Goal: Transaction & Acquisition: Purchase product/service

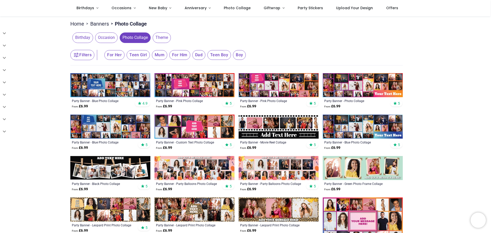
scroll to position [51, 0]
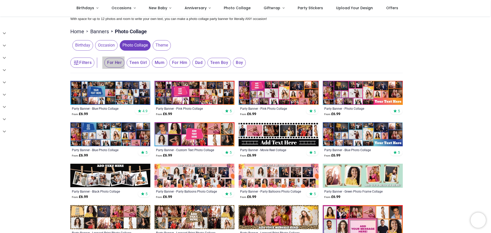
click at [109, 64] on span "For Her" at bounding box center [114, 63] width 20 height 10
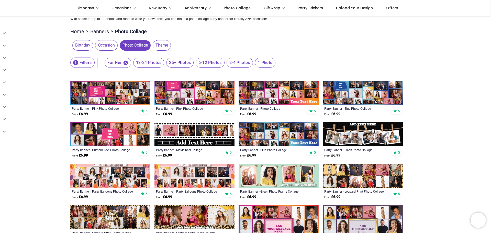
click at [165, 65] on span "6-12 Photos" at bounding box center [148, 63] width 31 height 10
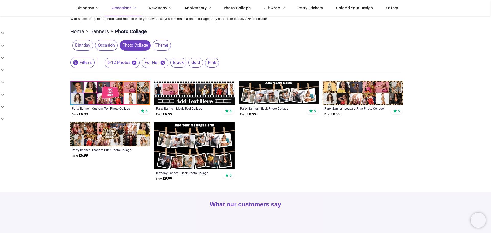
click at [119, 6] on span "Occasions" at bounding box center [122, 7] width 20 height 5
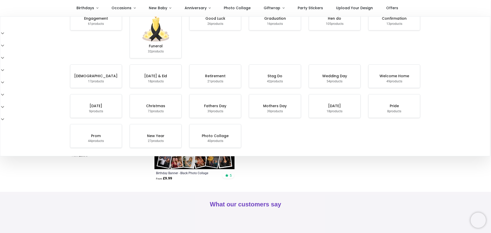
scroll to position [51, 0]
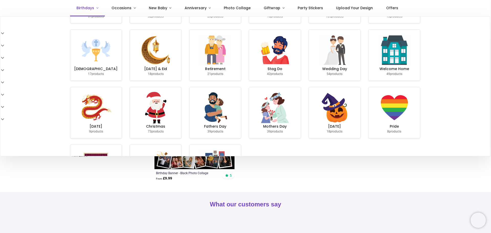
click at [83, 8] on span "Birthdays" at bounding box center [86, 7] width 18 height 5
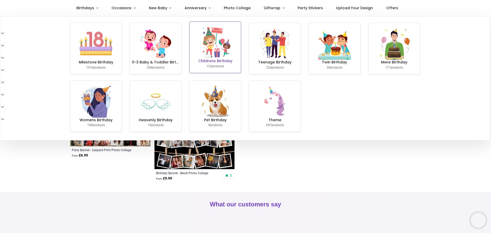
click at [235, 61] on h6 "Childrens Birthday" at bounding box center [215, 61] width 47 height 5
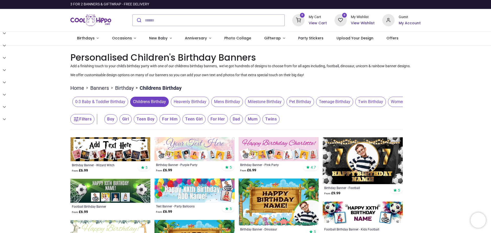
click at [117, 120] on span "Girl" at bounding box center [110, 119] width 13 height 10
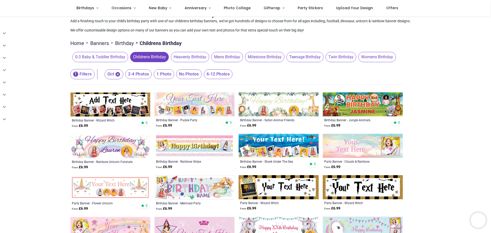
scroll to position [26, 0]
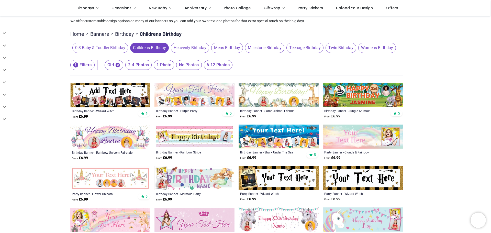
click at [152, 64] on span "6-12 Photos" at bounding box center [138, 65] width 26 height 10
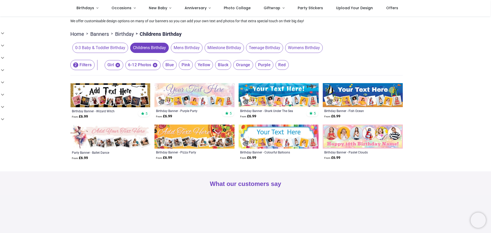
click at [109, 133] on img at bounding box center [110, 137] width 80 height 24
click at [210, 88] on img at bounding box center [195, 95] width 80 height 24
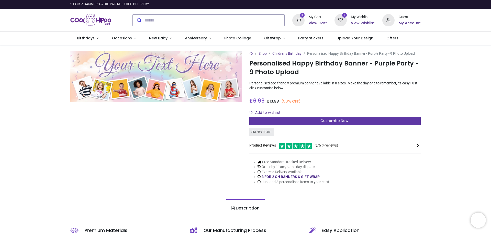
click at [318, 122] on div "Customise Now!" at bounding box center [335, 121] width 171 height 9
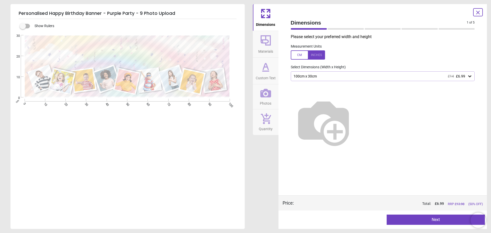
click at [352, 114] on img at bounding box center [324, 122] width 66 height 66
click at [356, 75] on div "100cm x 30cm £14 £6.99" at bounding box center [380, 76] width 175 height 4
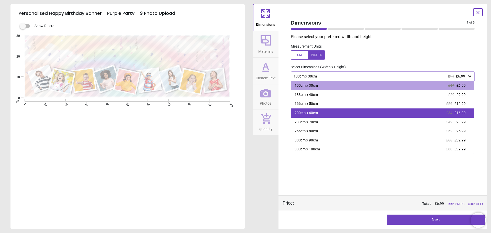
click at [313, 111] on div "200cm x 60cm" at bounding box center [306, 113] width 23 height 5
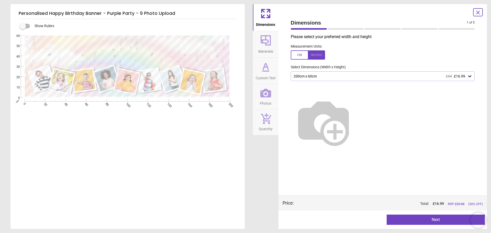
click at [397, 220] on button "Next" at bounding box center [436, 220] width 98 height 10
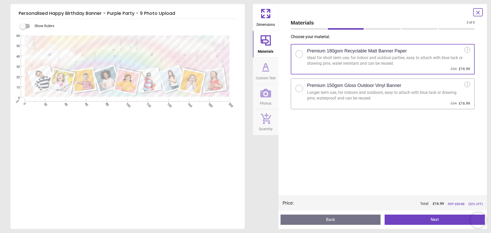
click at [356, 87] on h2 "Premium 150gsm Gloss Outdoor Vinyl Banner" at bounding box center [354, 85] width 94 height 6
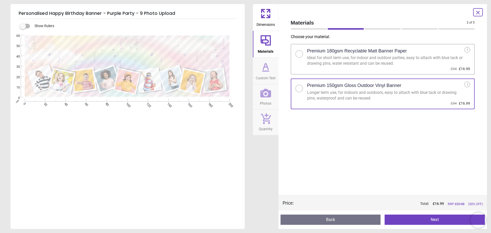
click at [409, 222] on button "Next" at bounding box center [435, 220] width 100 height 10
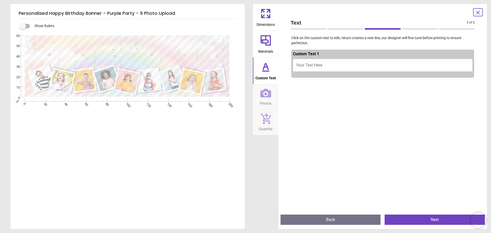
click at [326, 62] on button "Your Text Here" at bounding box center [383, 65] width 180 height 13
click at [328, 66] on button "Your Text Here" at bounding box center [383, 65] width 180 height 13
type textarea "**********"
click at [481, 10] on icon at bounding box center [478, 12] width 6 height 6
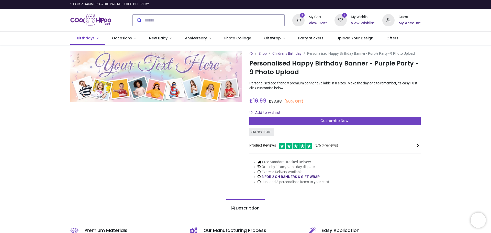
click at [89, 40] on span "Birthdays" at bounding box center [86, 38] width 18 height 5
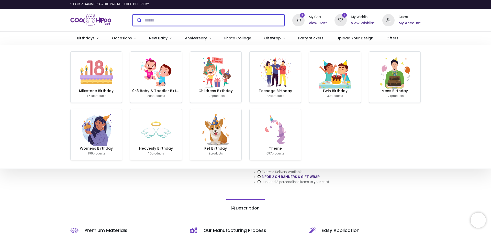
click at [187, 21] on input "search" at bounding box center [215, 20] width 140 height 11
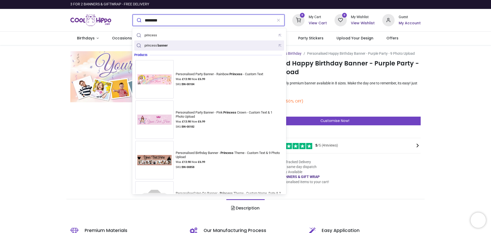
click at [158, 43] on div "princess banner" at bounding box center [152, 45] width 35 height 7
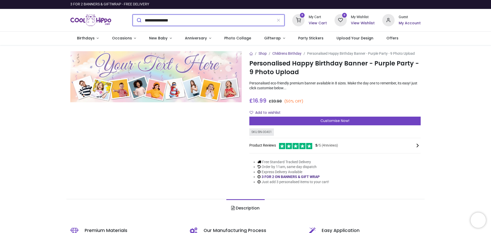
type input "**********"
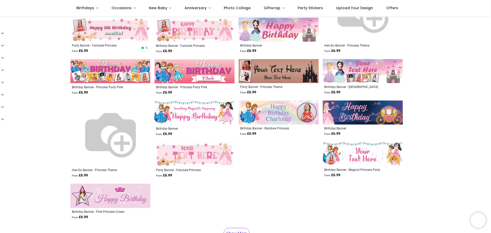
scroll to position [102, 0]
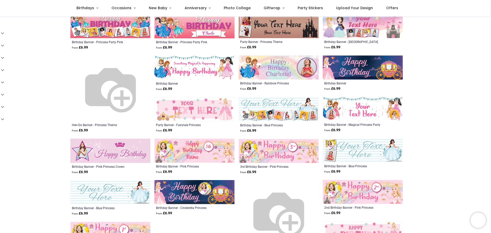
scroll to position [102, 0]
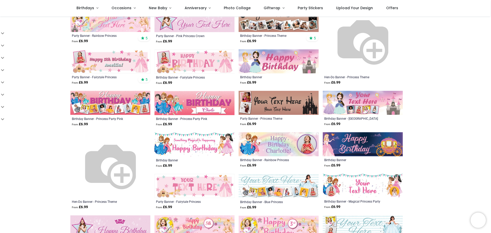
scroll to position [77, 0]
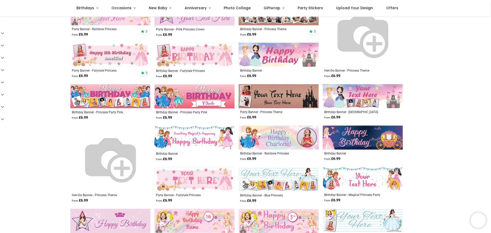
click at [296, 175] on img at bounding box center [279, 179] width 80 height 24
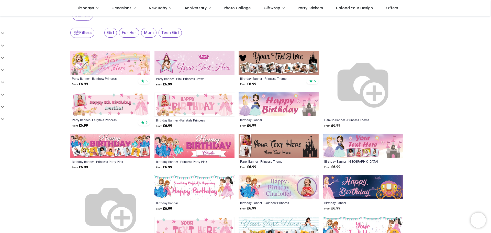
scroll to position [26, 0]
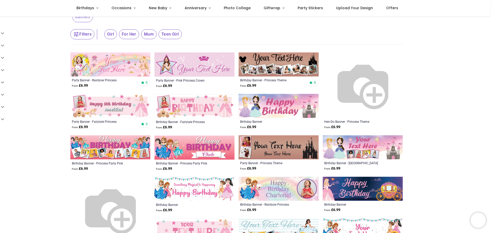
click at [113, 68] on img at bounding box center [110, 64] width 80 height 24
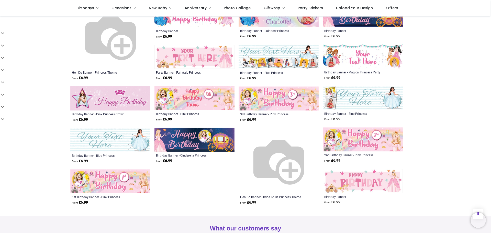
scroll to position [230, 0]
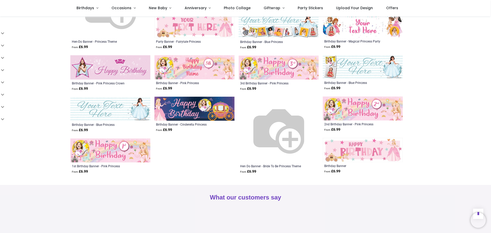
click at [125, 153] on img at bounding box center [110, 150] width 80 height 24
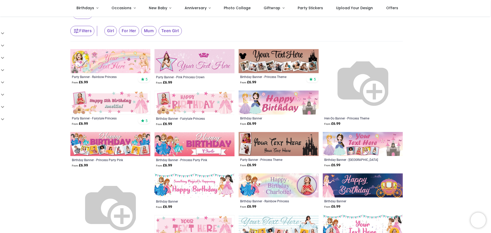
scroll to position [0, 0]
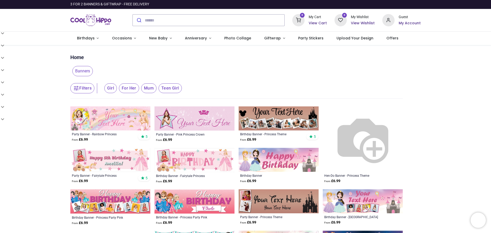
click at [107, 120] on img at bounding box center [110, 118] width 80 height 24
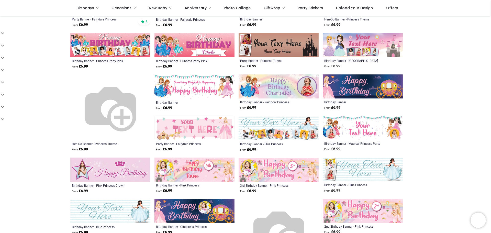
scroll to position [102, 0]
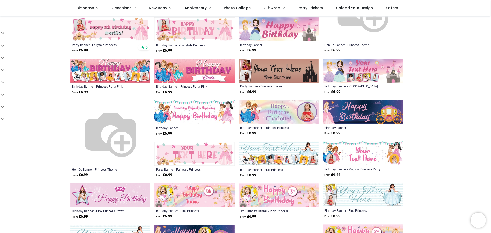
click at [126, 69] on img at bounding box center [110, 71] width 80 height 24
click at [284, 152] on img at bounding box center [279, 154] width 80 height 24
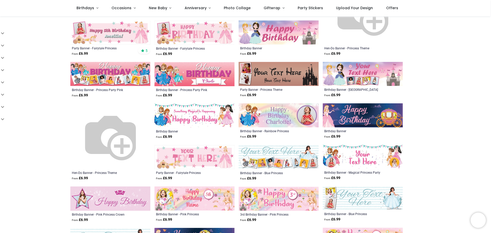
scroll to position [0, 0]
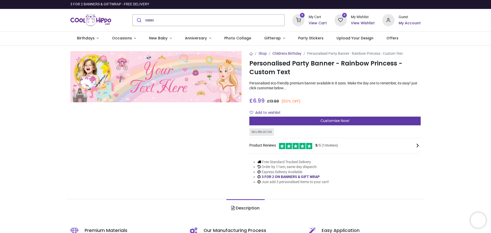
click at [285, 120] on div "Customise Now!" at bounding box center [335, 121] width 171 height 9
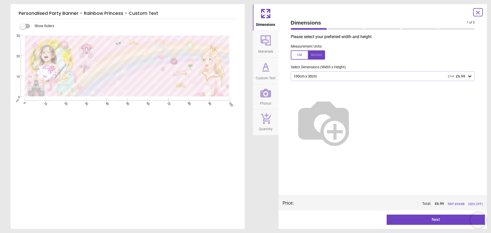
click at [331, 77] on div "100cm x 30cm £14 £6.99" at bounding box center [380, 76] width 175 height 4
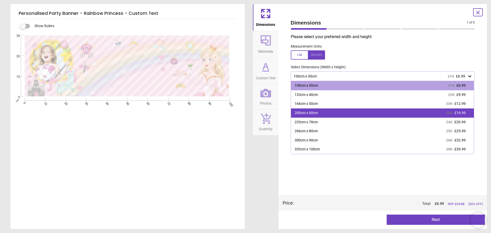
click at [311, 116] on div "200cm x 60cm" at bounding box center [306, 113] width 23 height 5
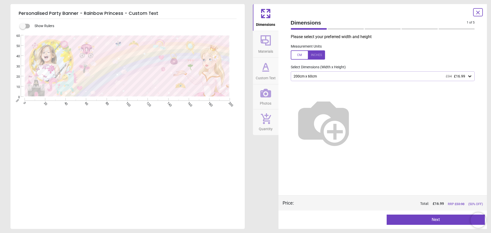
click at [419, 218] on button "Next" at bounding box center [436, 220] width 98 height 10
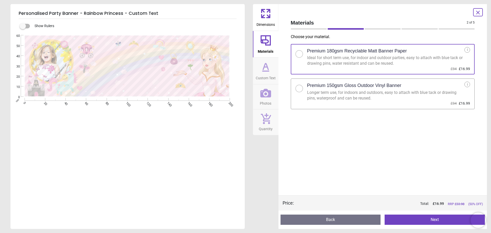
click at [311, 91] on div "Longer term use, for indoors and outdoors, easy to attach with blue tack or dra…" at bounding box center [386, 96] width 158 height 12
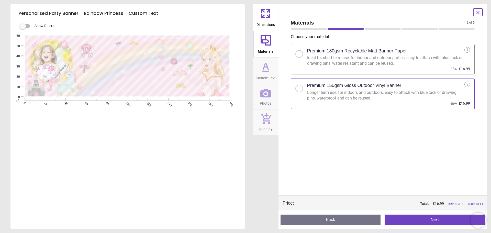
click at [404, 222] on button "Next" at bounding box center [435, 220] width 100 height 10
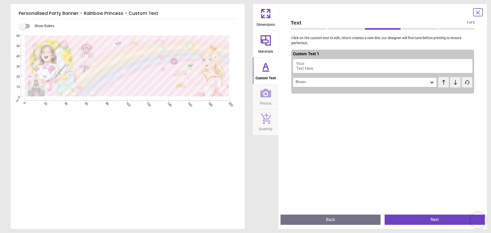
click at [317, 63] on button "Your Text Here" at bounding box center [383, 66] width 180 height 14
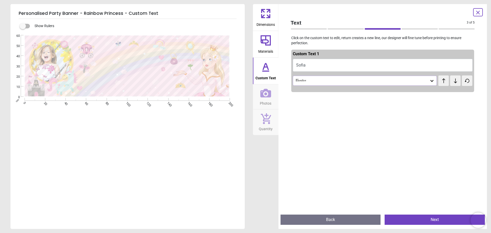
click at [316, 81] on div "Carattere" at bounding box center [362, 81] width 135 height 4
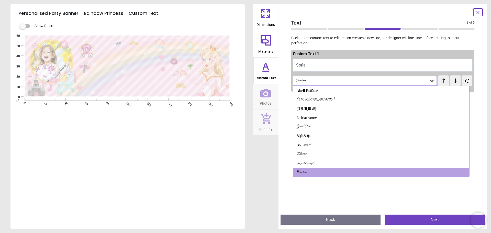
click at [316, 81] on div "Carattere" at bounding box center [362, 81] width 135 height 4
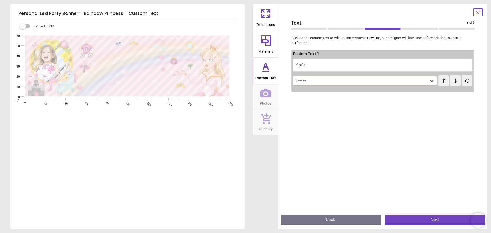
click at [316, 67] on button "Sofia" at bounding box center [383, 65] width 180 height 13
click at [316, 63] on button "Sofia" at bounding box center [383, 65] width 180 height 13
type textarea "*******"
click at [316, 63] on button "Sofia e" at bounding box center [383, 65] width 180 height 13
click at [309, 64] on button "Sofia 1st Birthday" at bounding box center [383, 65] width 180 height 13
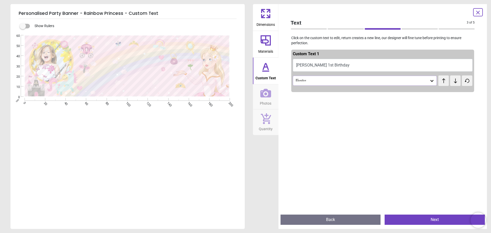
click at [452, 82] on icon at bounding box center [456, 80] width 8 height 5
click at [440, 83] on icon at bounding box center [444, 80] width 8 height 5
click at [309, 64] on button "Sofia 1st Birthday" at bounding box center [383, 65] width 180 height 13
type textarea "*"
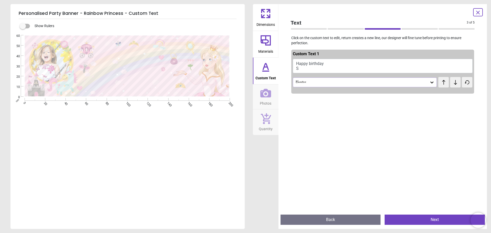
scroll to position [1, 0]
type textarea "**********"
click at [481, 14] on icon at bounding box center [478, 12] width 6 height 6
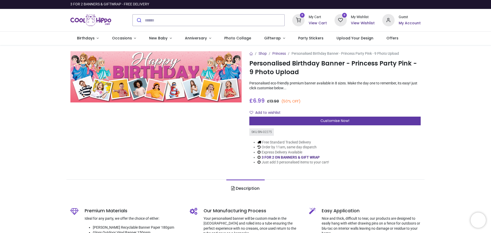
click at [282, 123] on div "Customise Now!" at bounding box center [335, 121] width 171 height 9
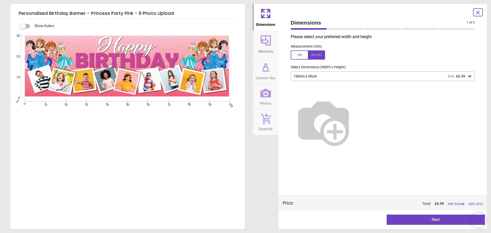
click at [357, 74] on div "100cm x 30cm £14 £6.99" at bounding box center [383, 76] width 184 height 10
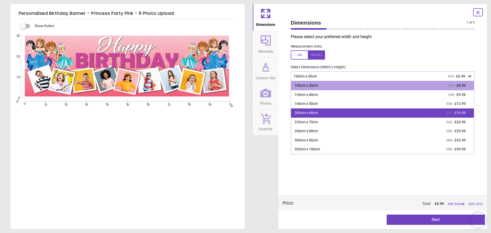
click at [320, 113] on div "200cm x 60cm £34 £16.99" at bounding box center [382, 113] width 183 height 9
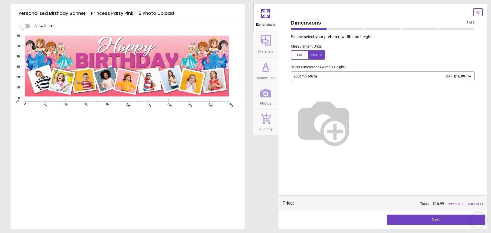
click at [426, 224] on button "Next" at bounding box center [436, 220] width 98 height 10
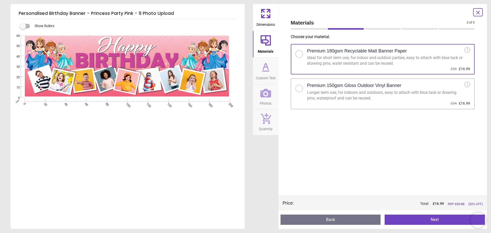
click at [372, 98] on div "Longer term use, for indoors and outdoors, easy to attach with blue tack or dra…" at bounding box center [386, 96] width 158 height 12
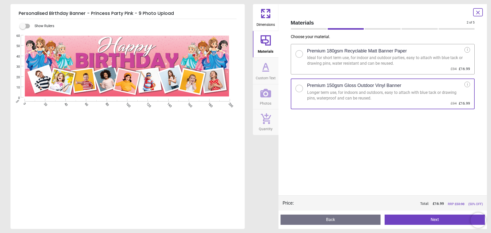
click at [403, 215] on button "Next" at bounding box center [435, 220] width 100 height 10
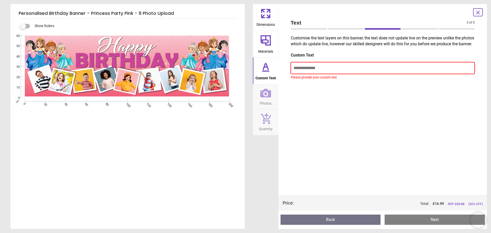
click at [307, 69] on input "text" at bounding box center [383, 68] width 184 height 12
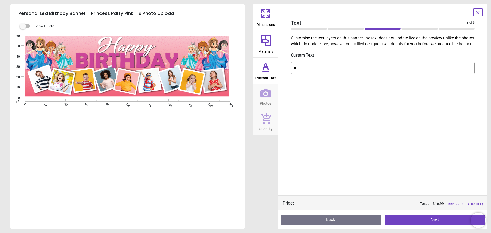
type input "*"
